Goal: Task Accomplishment & Management: Manage account settings

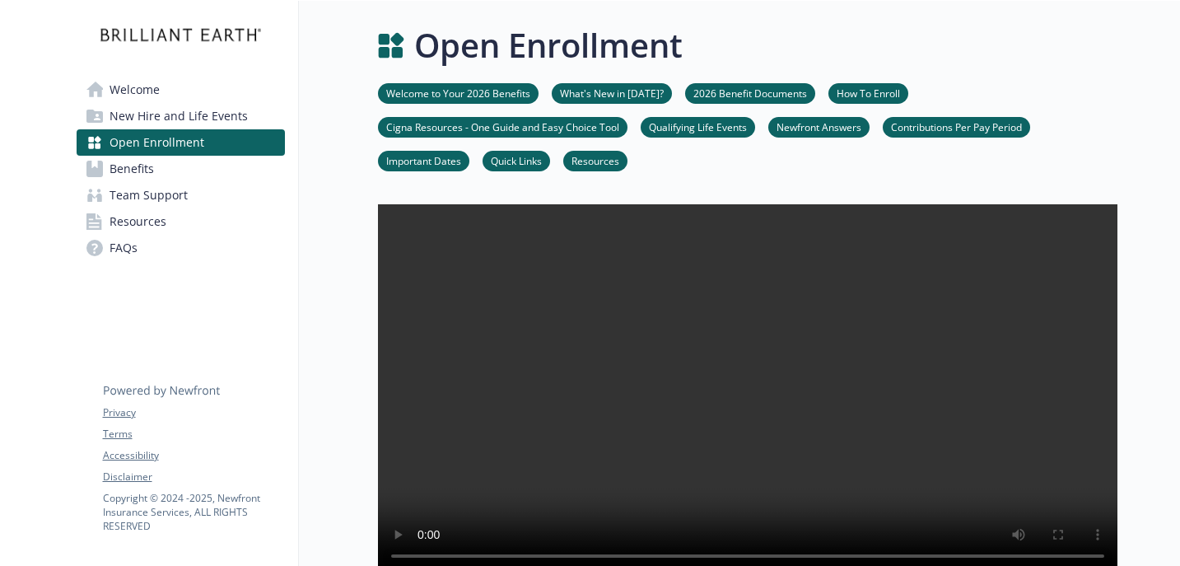
scroll to position [1649, 0]
